Goal: Information Seeking & Learning: Learn about a topic

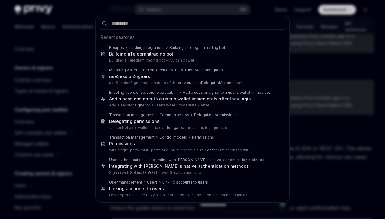
scroll to position [156, 0]
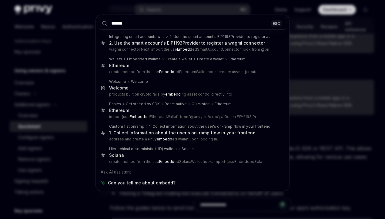
type input "******"
click at [49, 169] on div "****** ESC Integrating smart accounts with wagmi 2. Use the smart account's EIP…" at bounding box center [192, 109] width 385 height 219
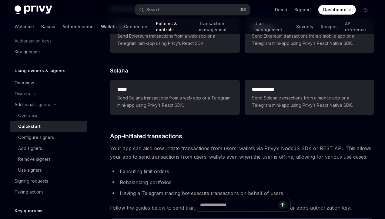
click at [101, 24] on link "Wallets" at bounding box center [109, 26] width 16 height 15
type textarea "*"
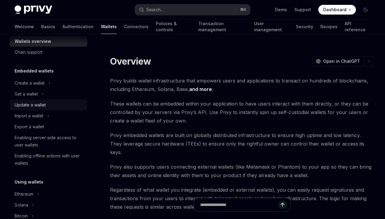
scroll to position [8, 0]
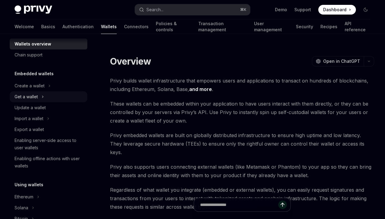
click at [38, 97] on div "Get a wallet" at bounding box center [26, 96] width 23 height 7
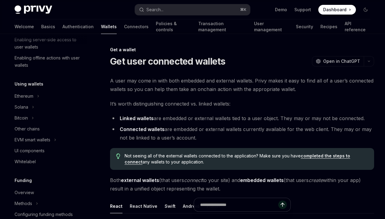
scroll to position [153, 0]
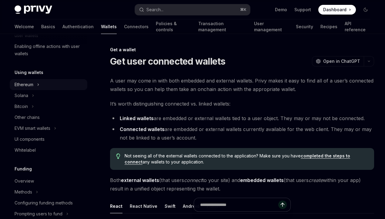
click at [62, 85] on button "Ethereum" at bounding box center [49, 84] width 78 height 11
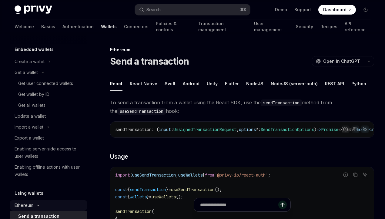
scroll to position [32, 0]
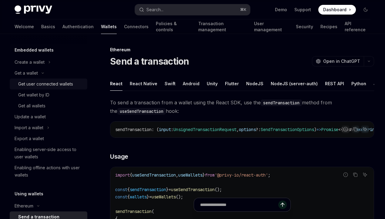
click at [59, 86] on div "Get user connected wallets" at bounding box center [45, 83] width 55 height 7
type textarea "*"
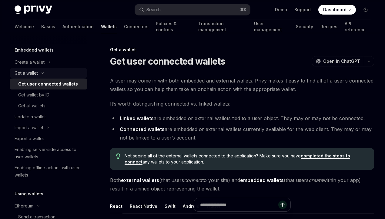
click at [66, 72] on button "Get a wallet" at bounding box center [49, 73] width 78 height 11
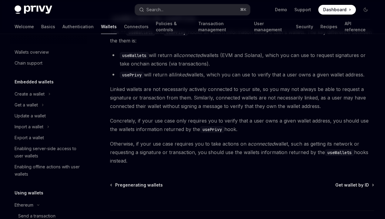
scroll to position [509, 0]
